Goal: Task Accomplishment & Management: Use online tool/utility

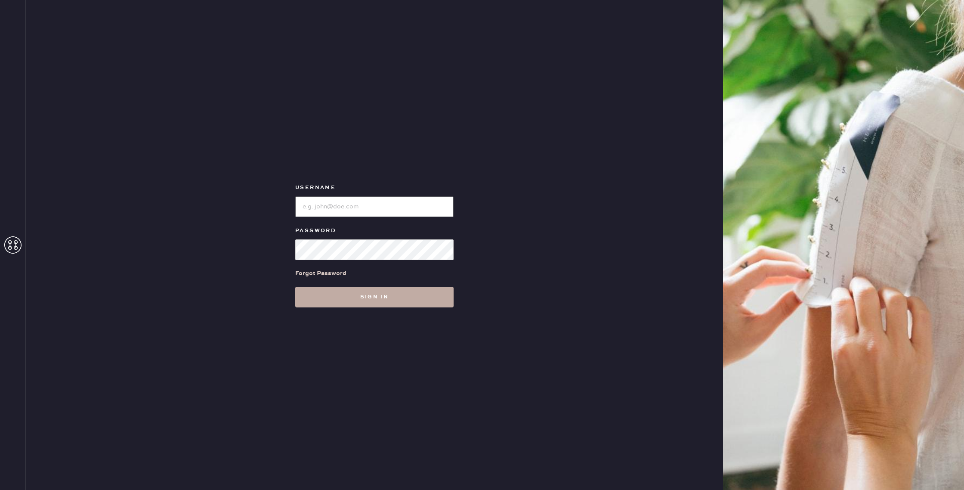
type input "reformationlowereastside"
click at [357, 302] on button "Sign in" at bounding box center [374, 297] width 158 height 21
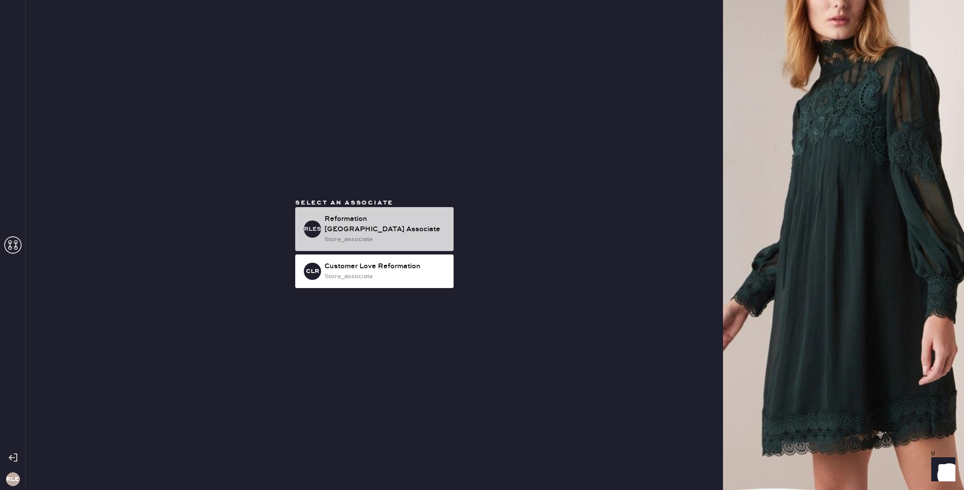
click at [385, 238] on div "store_associate" at bounding box center [386, 239] width 122 height 9
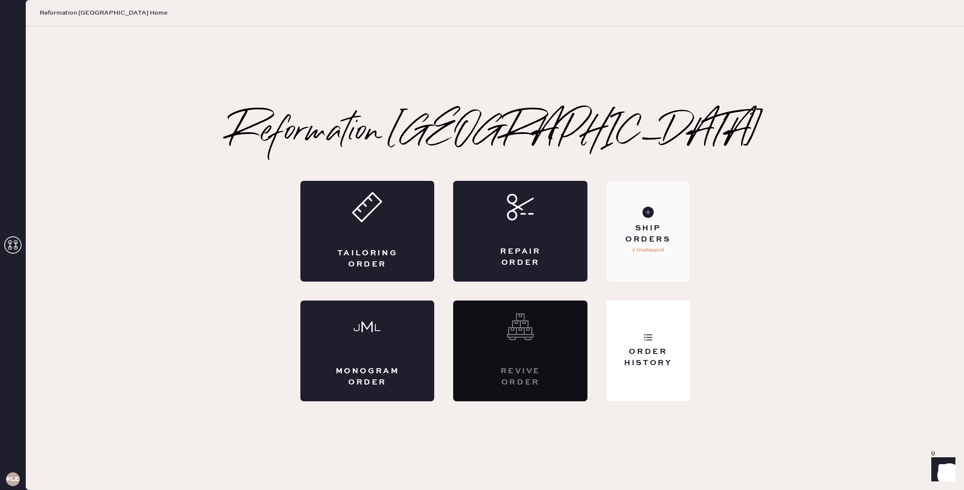
click at [634, 243] on div "Ship Orders" at bounding box center [647, 234] width 69 height 22
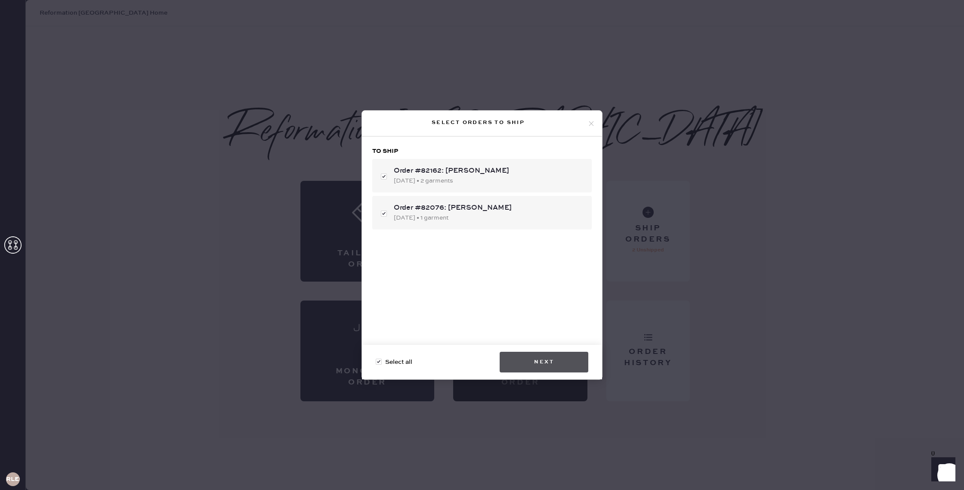
click at [561, 368] on button "Next" at bounding box center [544, 362] width 89 height 21
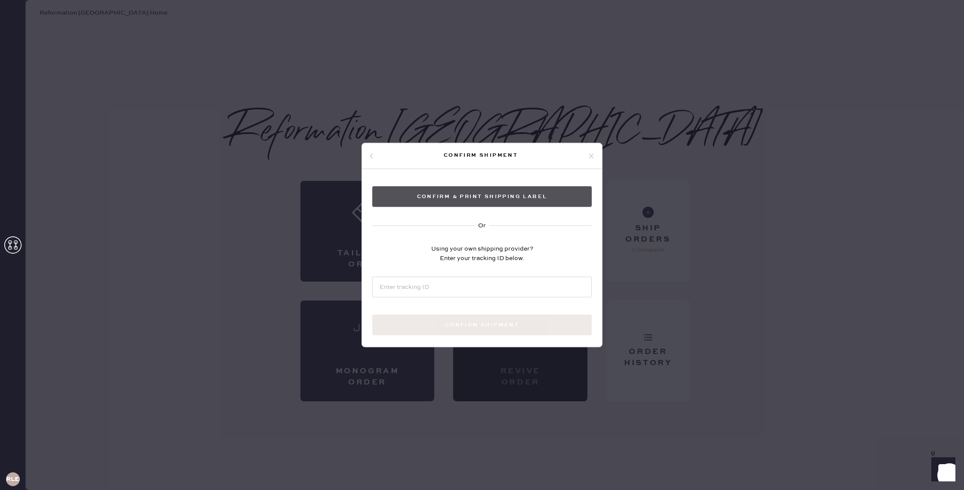
click at [466, 197] on button "Confirm & Print shipping label" at bounding box center [482, 196] width 220 height 21
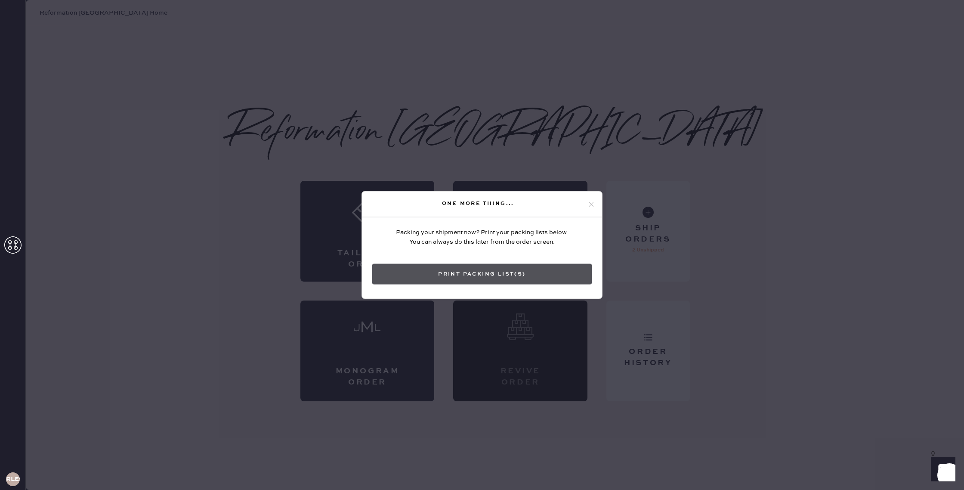
click at [485, 278] on button "Print Packing List(s)" at bounding box center [482, 274] width 220 height 21
